Goal: Task Accomplishment & Management: Manage account settings

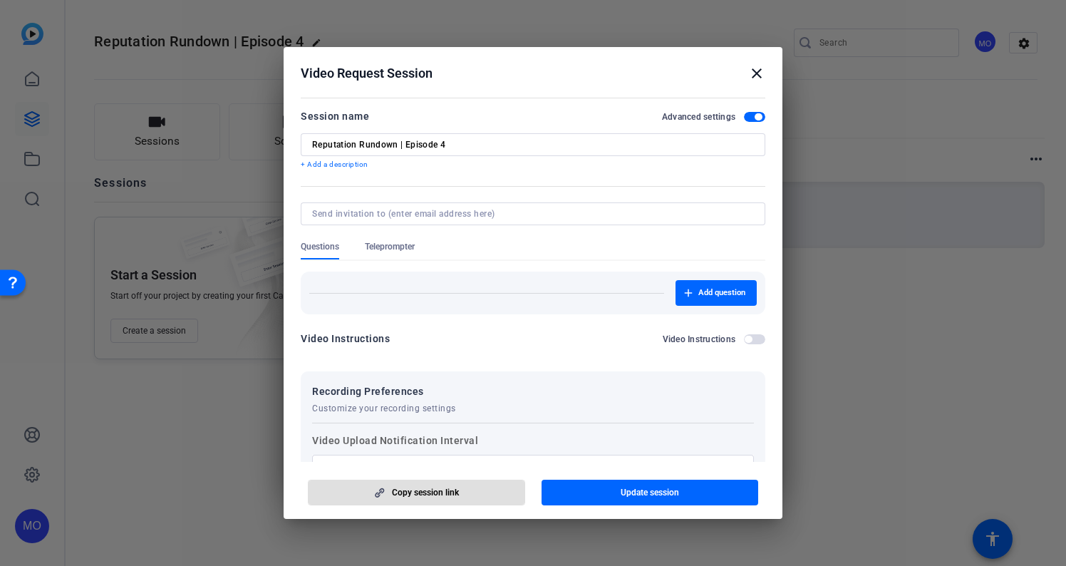
scroll to position [199, 0]
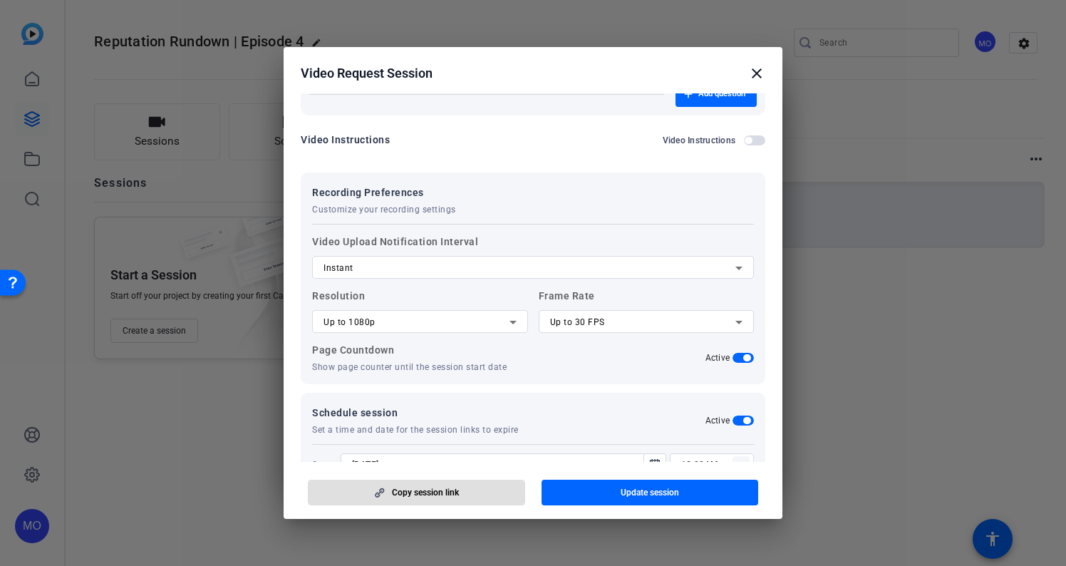
click at [753, 76] on mat-icon "close" at bounding box center [756, 73] width 17 height 17
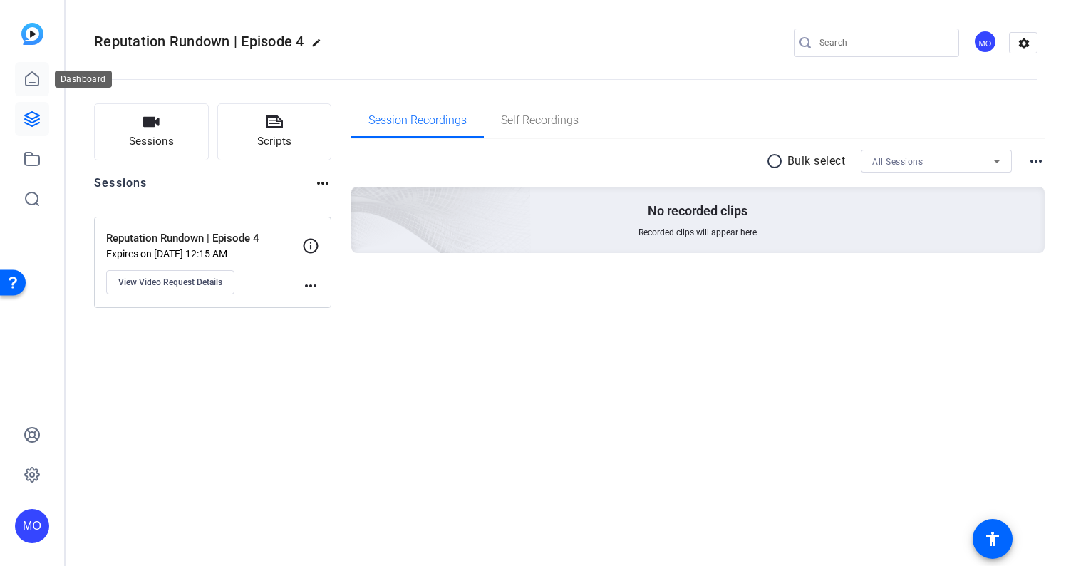
click at [27, 74] on icon at bounding box center [32, 79] width 17 height 17
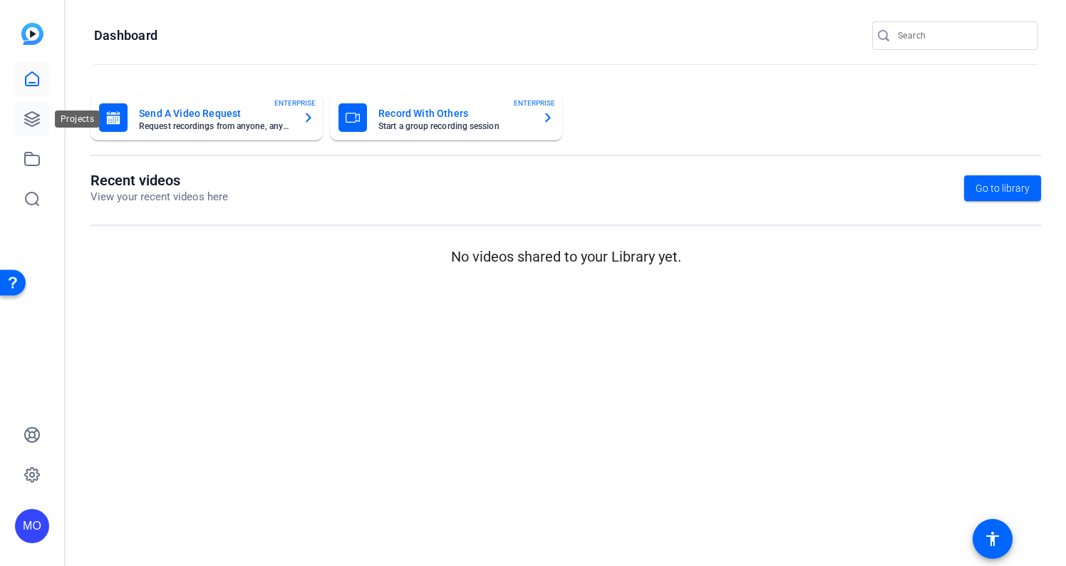
click at [35, 125] on icon at bounding box center [32, 118] width 17 height 17
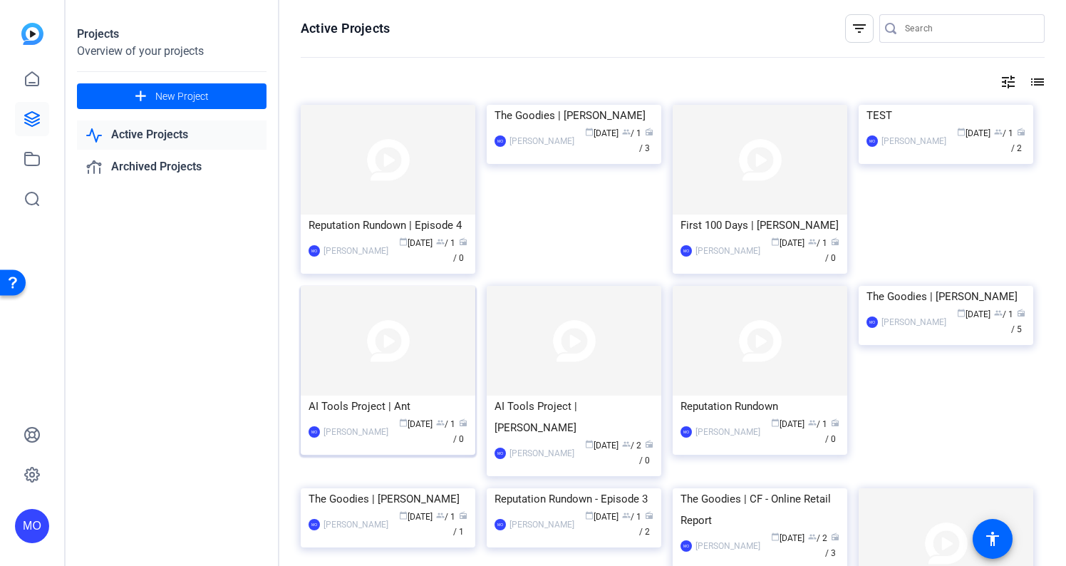
click at [395, 371] on img at bounding box center [388, 341] width 175 height 110
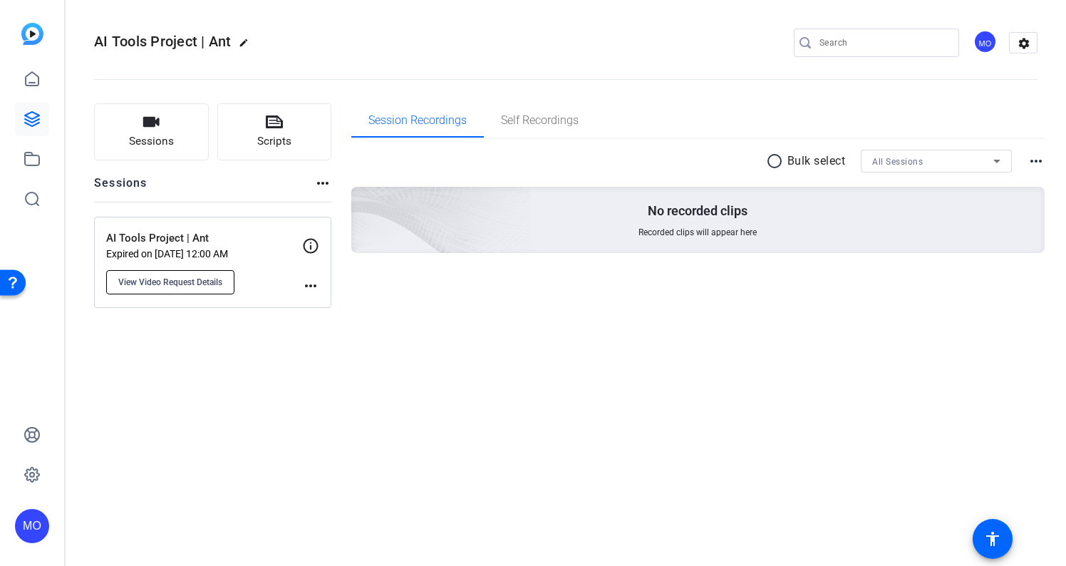
click at [180, 283] on span "View Video Request Details" at bounding box center [170, 281] width 104 height 11
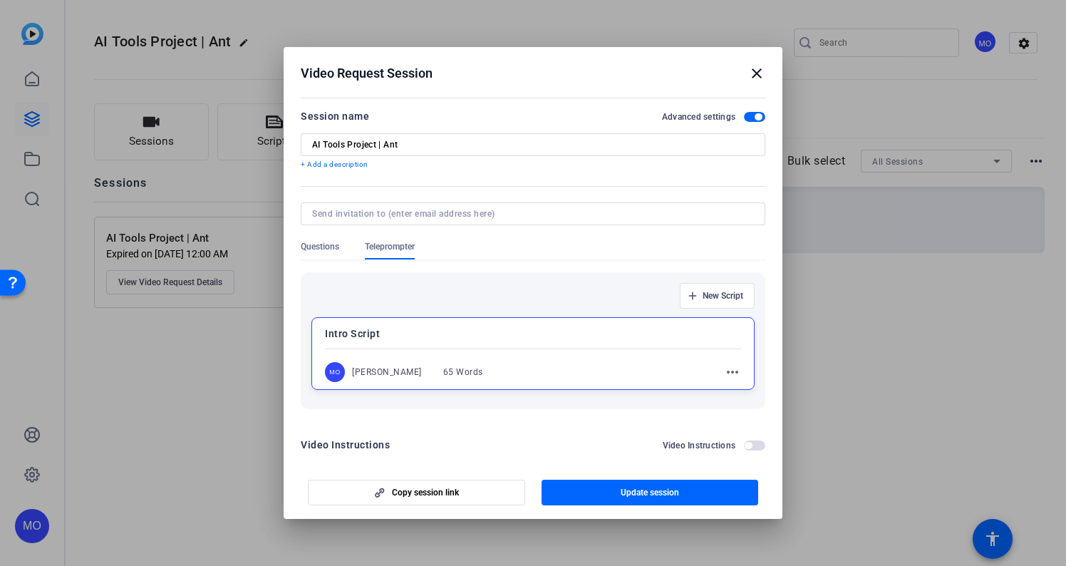
scroll to position [378, 0]
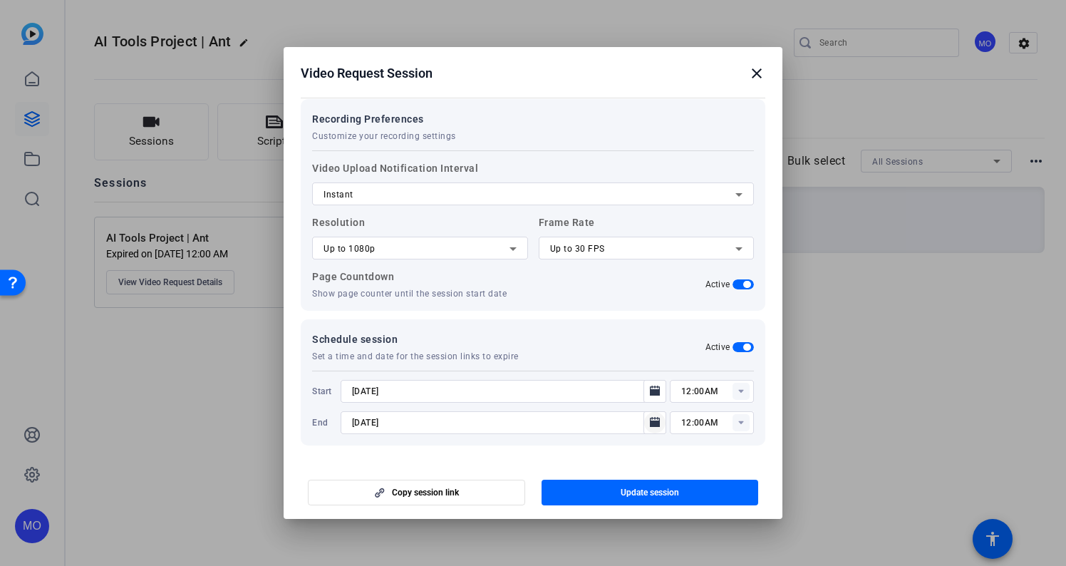
click at [663, 422] on span "Open calendar" at bounding box center [655, 422] width 34 height 34
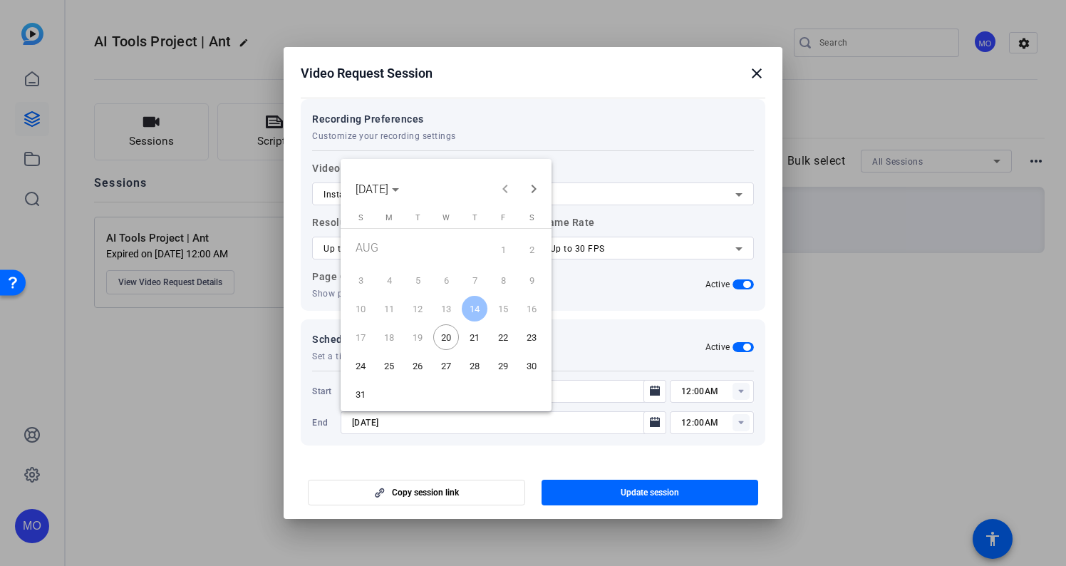
click at [363, 390] on span "31" at bounding box center [361, 394] width 26 height 26
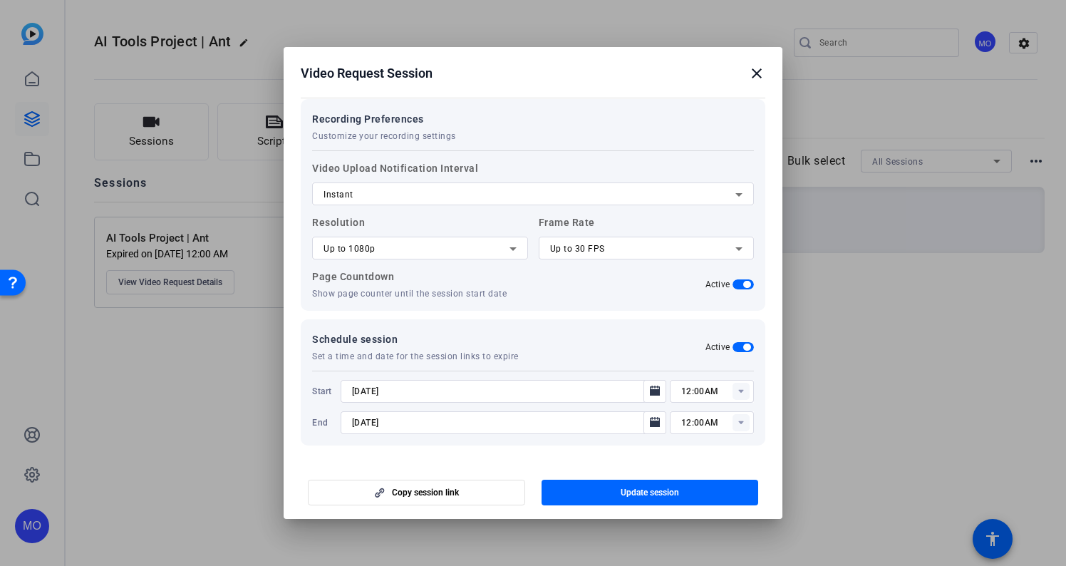
type input "[DATE]"
click at [648, 488] on span "Update session" at bounding box center [650, 492] width 58 height 11
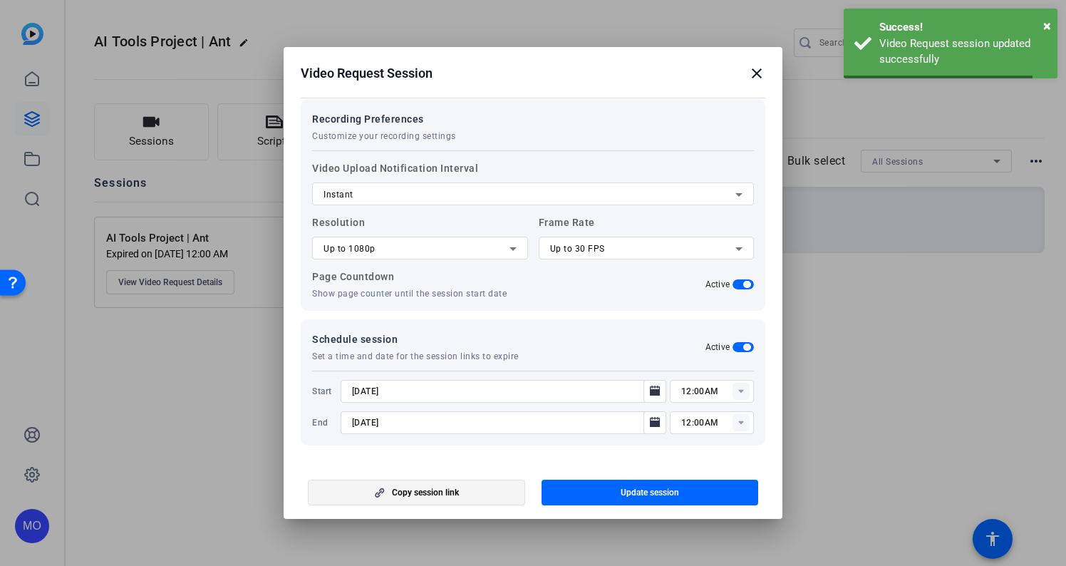
click at [488, 504] on span "button" at bounding box center [417, 492] width 216 height 34
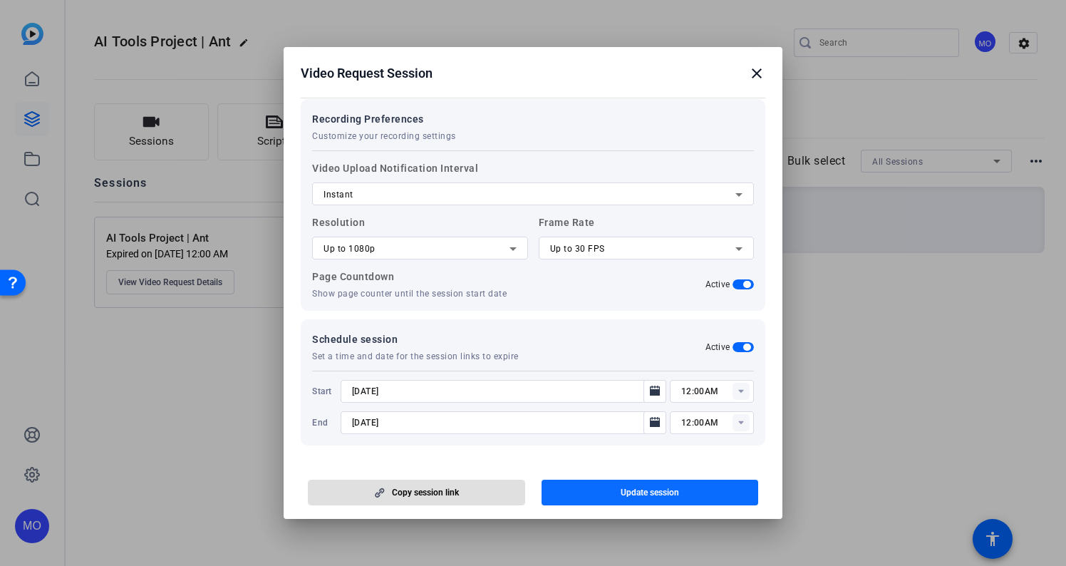
click at [585, 495] on span "button" at bounding box center [650, 492] width 217 height 34
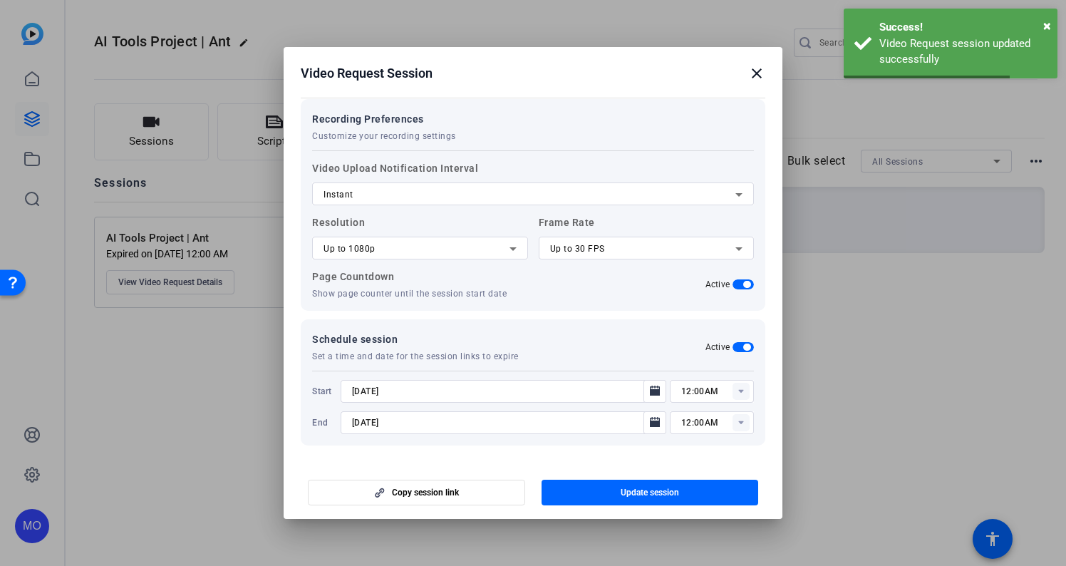
click at [755, 84] on h2 "Video Request Session close" at bounding box center [533, 70] width 499 height 46
click at [758, 64] on h2 "Video Request Session close" at bounding box center [533, 70] width 499 height 46
click at [758, 67] on mat-icon "close" at bounding box center [756, 73] width 17 height 17
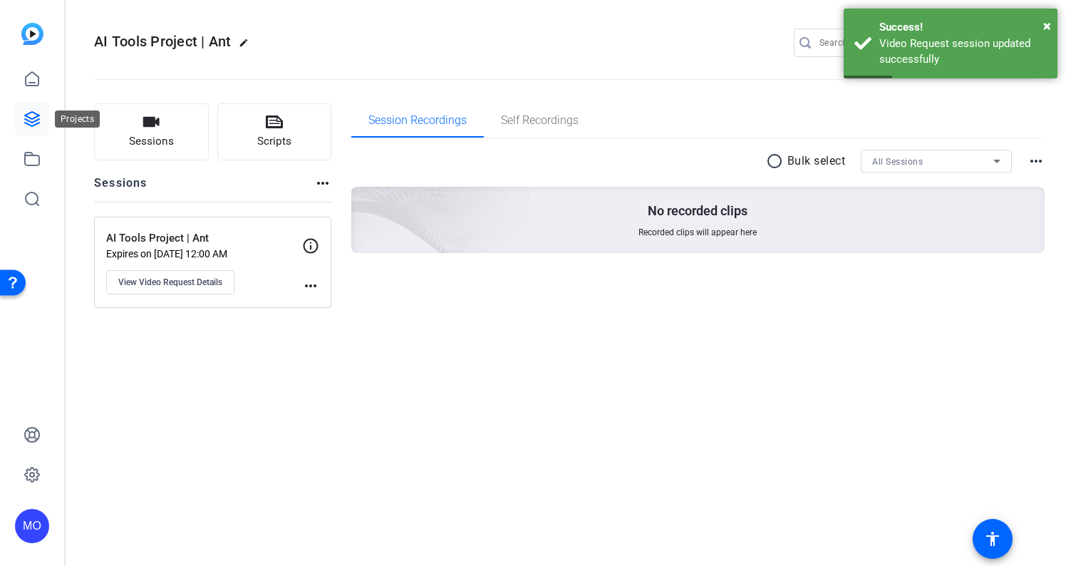
click at [34, 120] on icon at bounding box center [32, 118] width 17 height 17
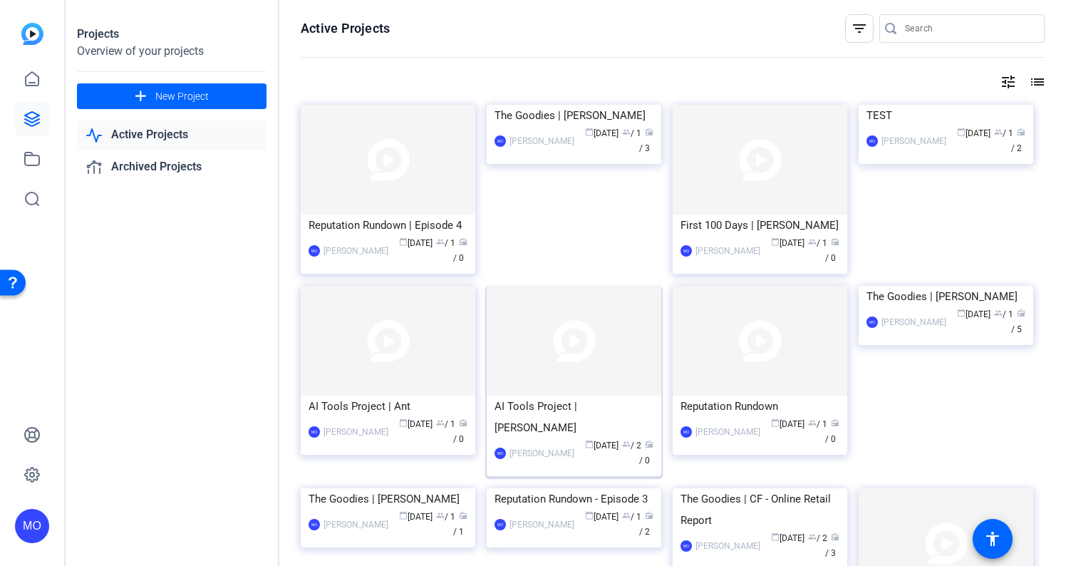
click at [599, 373] on img at bounding box center [574, 341] width 175 height 110
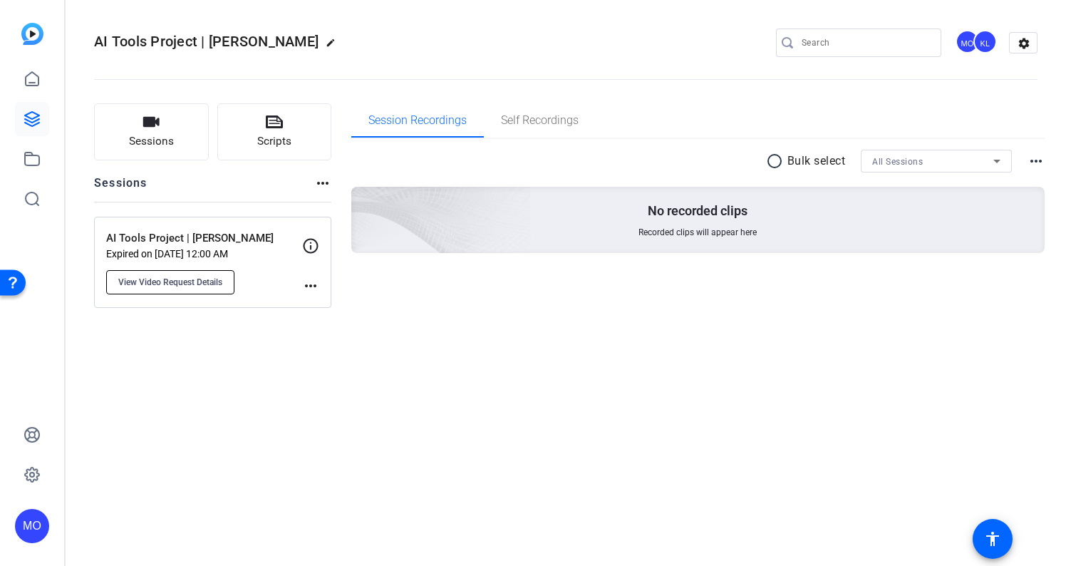
click at [221, 286] on span "View Video Request Details" at bounding box center [170, 281] width 104 height 11
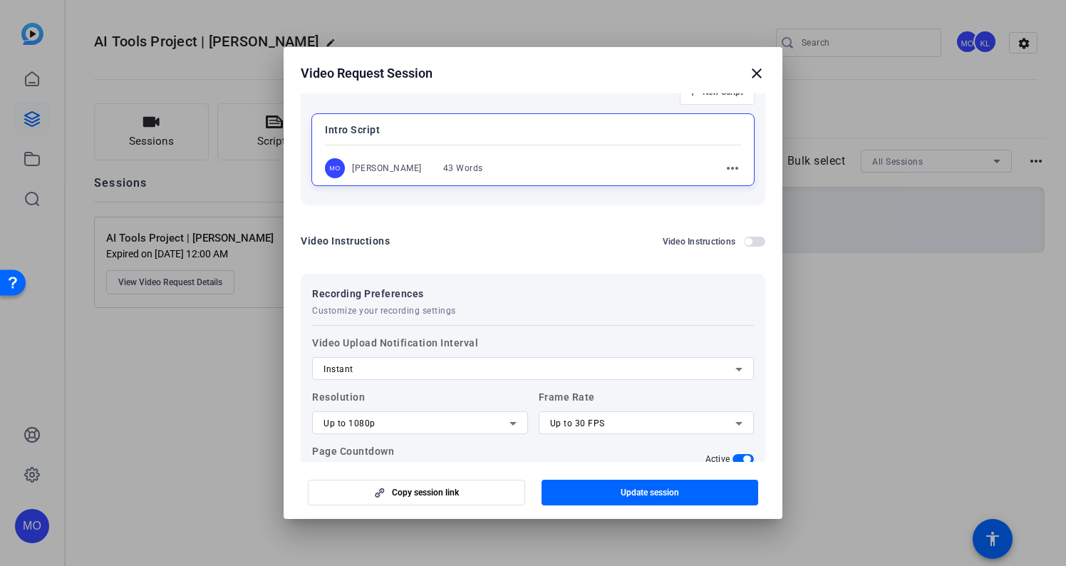
scroll to position [378, 0]
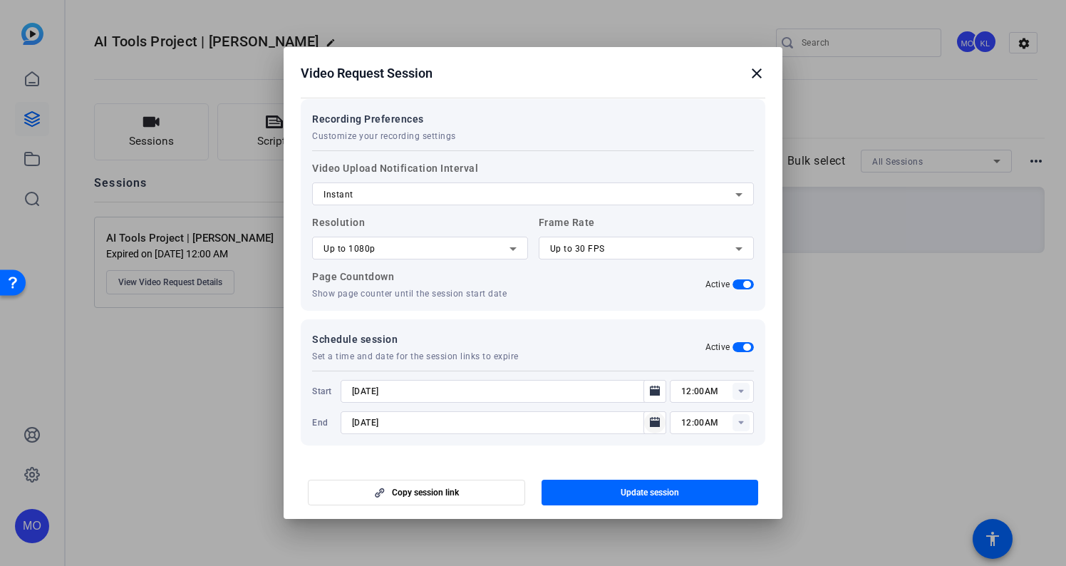
click at [658, 430] on icon "Open calendar" at bounding box center [654, 422] width 11 height 17
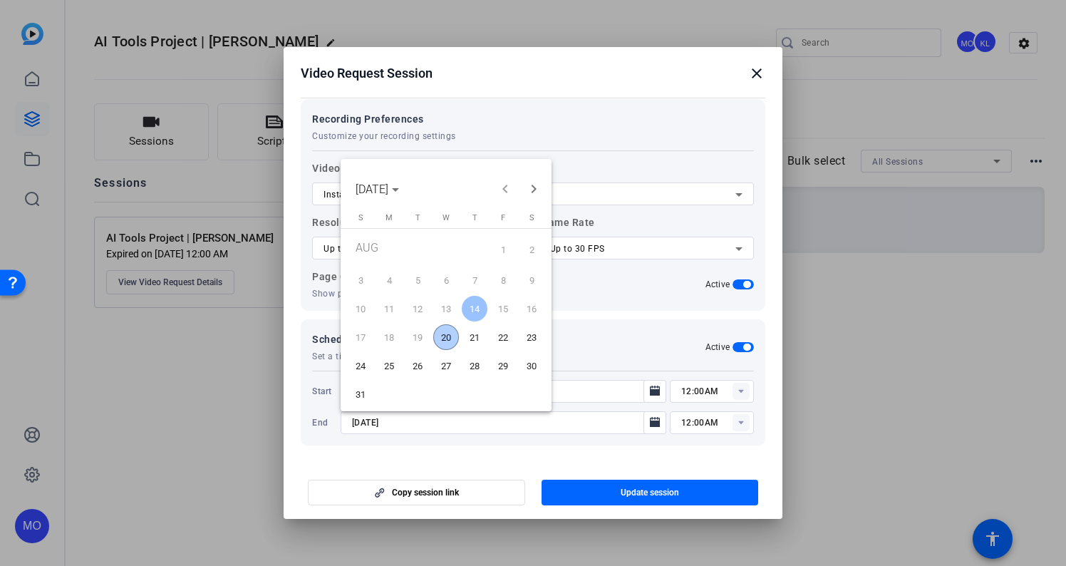
click at [357, 392] on span "31" at bounding box center [361, 394] width 26 height 26
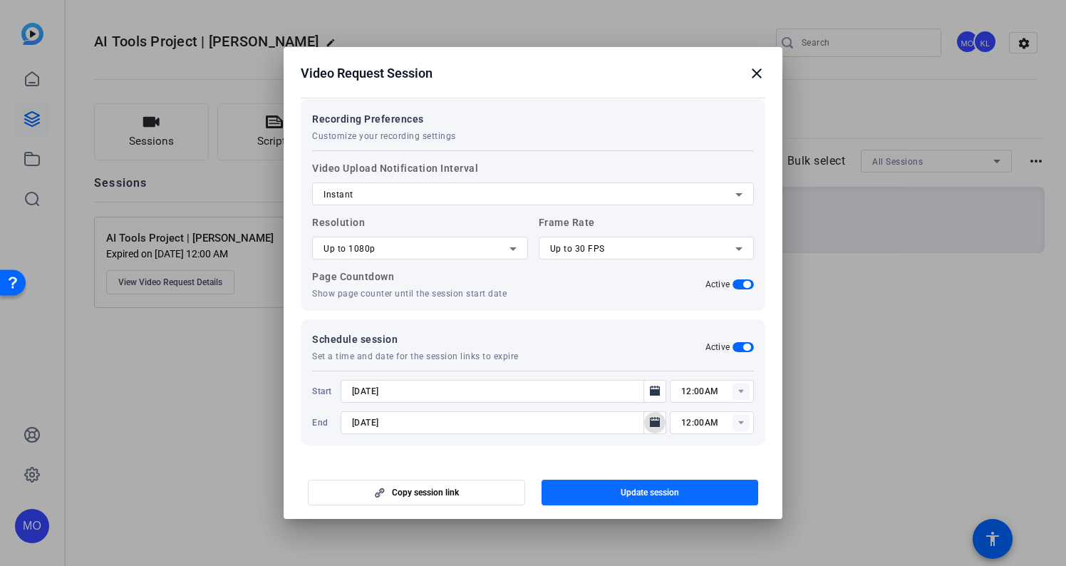
click at [627, 490] on span "Update session" at bounding box center [650, 492] width 58 height 11
type input "[DATE]"
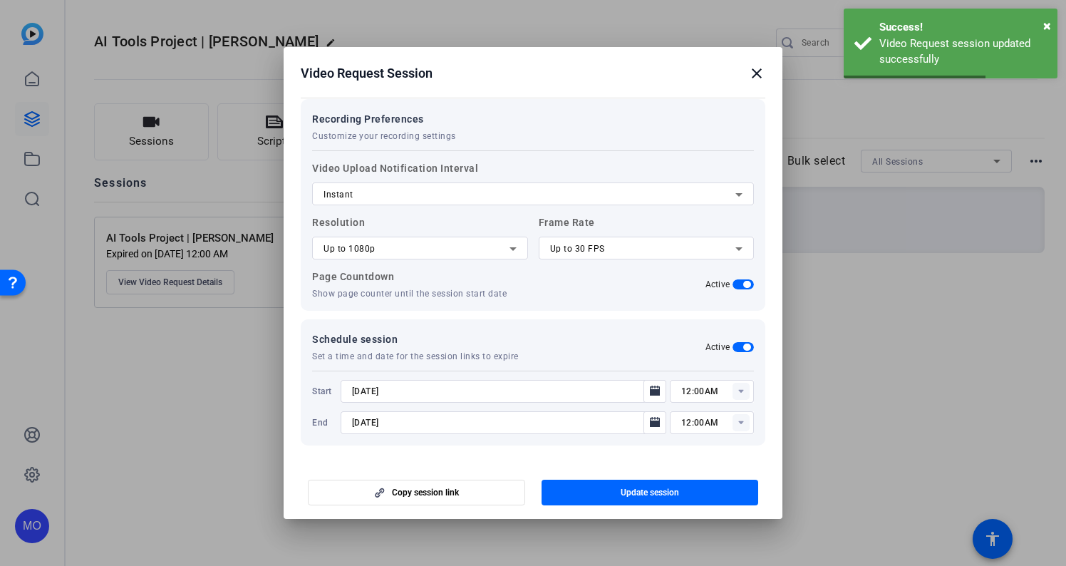
click at [762, 69] on mat-icon "close" at bounding box center [756, 73] width 17 height 17
